Goal: Navigation & Orientation: Find specific page/section

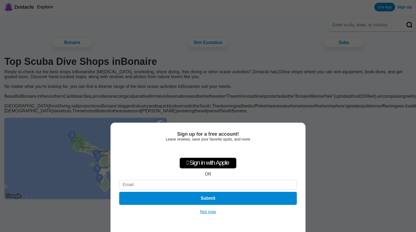
click at [205, 210] on button "Not now" at bounding box center [208, 211] width 19 height 5
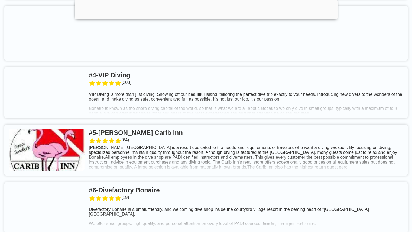
scroll to position [406, 0]
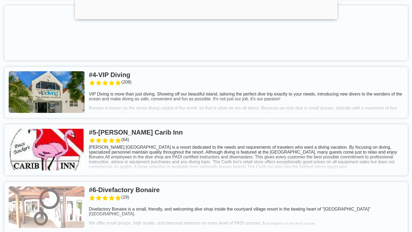
click at [226, 153] on link at bounding box center [205, 149] width 403 height 51
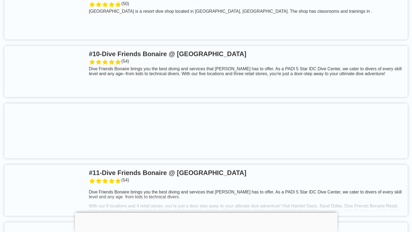
scroll to position [786, 0]
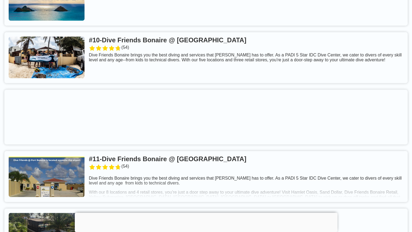
click at [152, 59] on link at bounding box center [205, 57] width 403 height 51
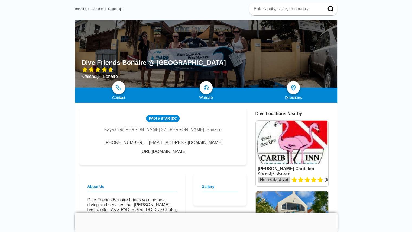
scroll to position [7, 0]
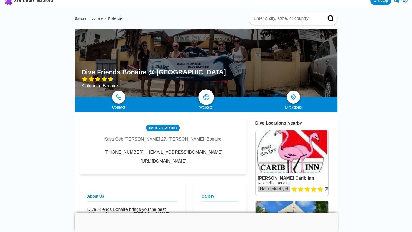
click at [209, 98] on img at bounding box center [206, 97] width 7 height 7
